Goal: Find specific page/section: Find specific page/section

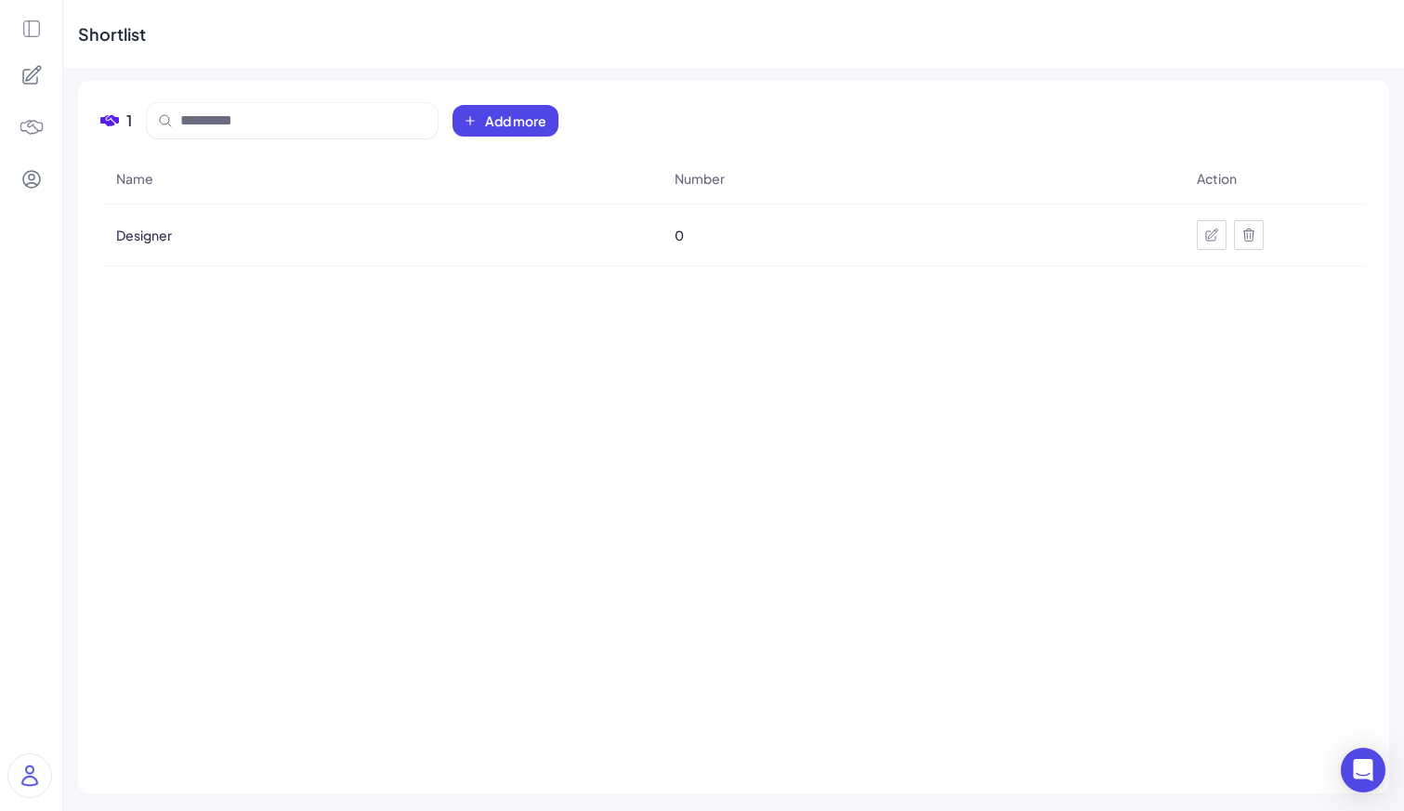
click at [135, 244] on div "Designer" at bounding box center [379, 235] width 557 height 52
click at [141, 238] on span "Designer" at bounding box center [144, 235] width 56 height 19
